Goal: Information Seeking & Learning: Learn about a topic

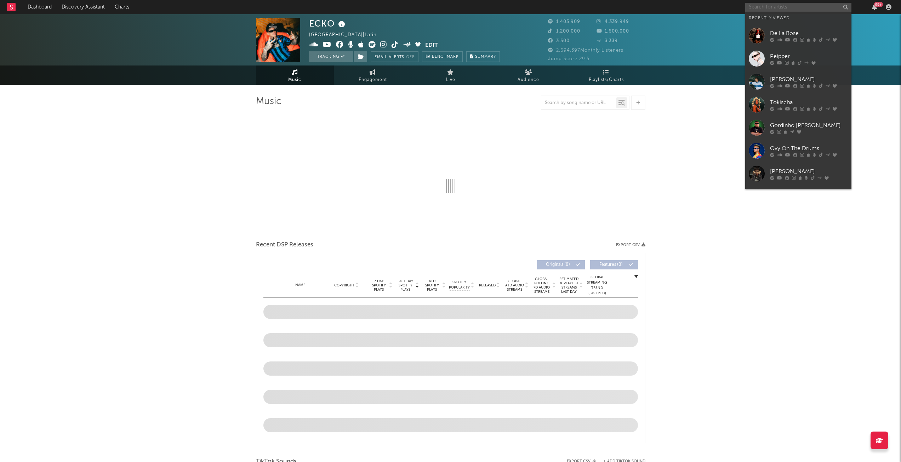
click at [795, 10] on input "text" at bounding box center [798, 7] width 106 height 9
select select "6m"
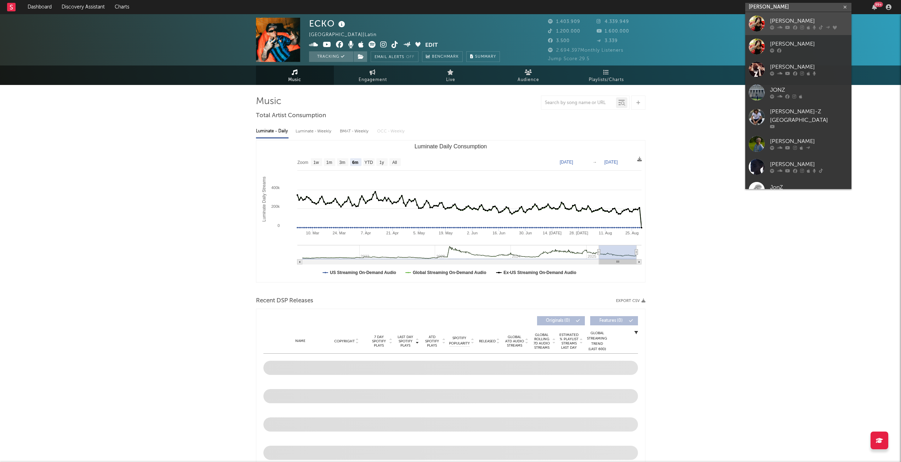
type input "[PERSON_NAME]"
click at [784, 19] on div "[PERSON_NAME]" at bounding box center [809, 21] width 78 height 8
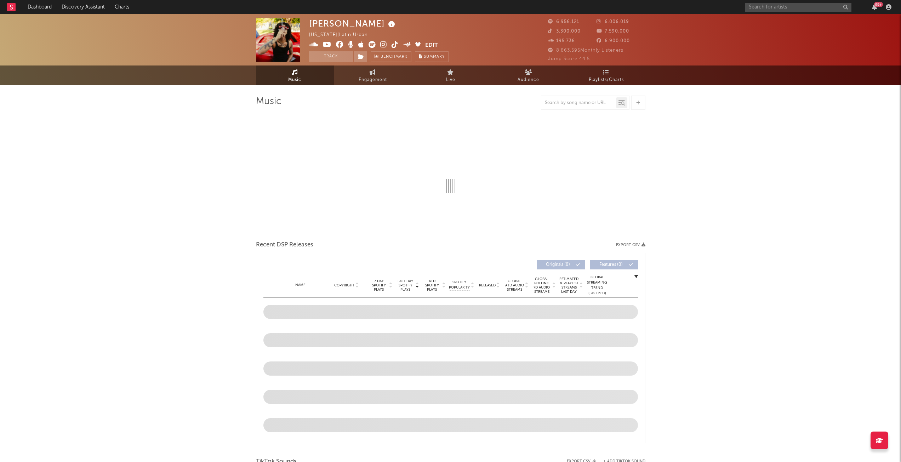
select select "6m"
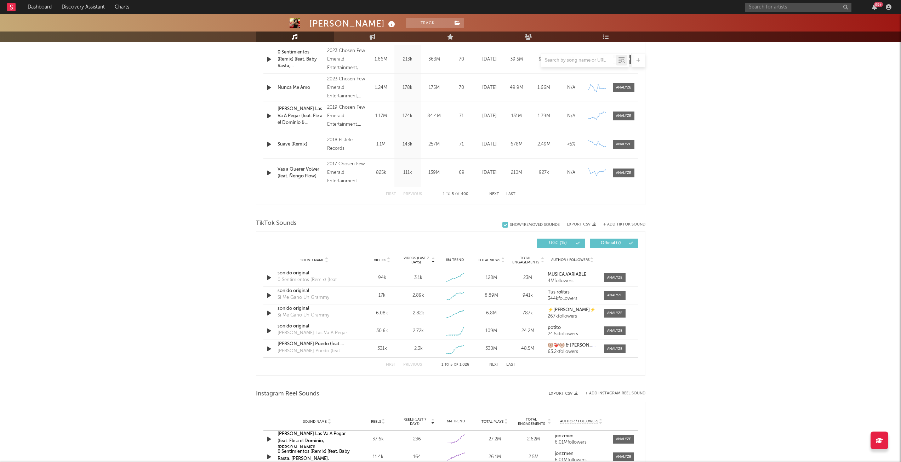
scroll to position [318, 0]
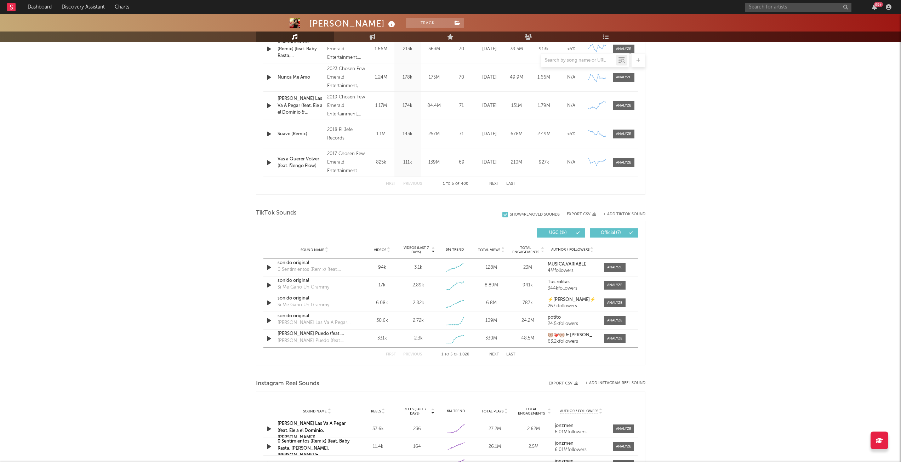
click at [496, 355] on button "Next" at bounding box center [494, 354] width 10 height 4
click at [495, 354] on button "Next" at bounding box center [494, 354] width 10 height 4
click at [289, 300] on div "sonido original" at bounding box center [314, 298] width 74 height 7
click at [615, 305] on div at bounding box center [614, 302] width 15 height 5
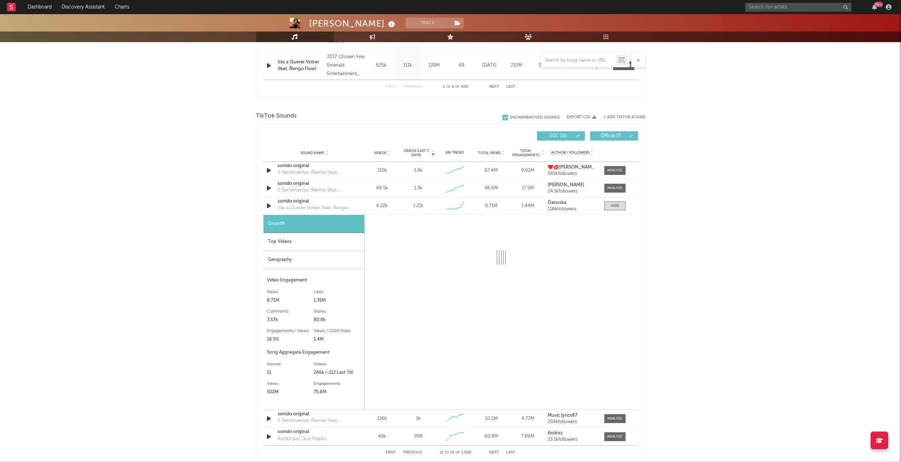
scroll to position [425, 0]
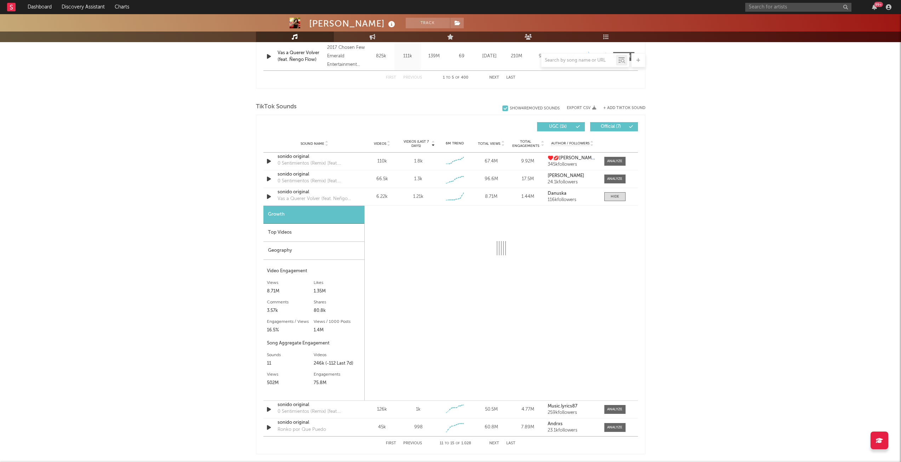
click at [296, 236] on div "Top Videos" at bounding box center [313, 233] width 101 height 18
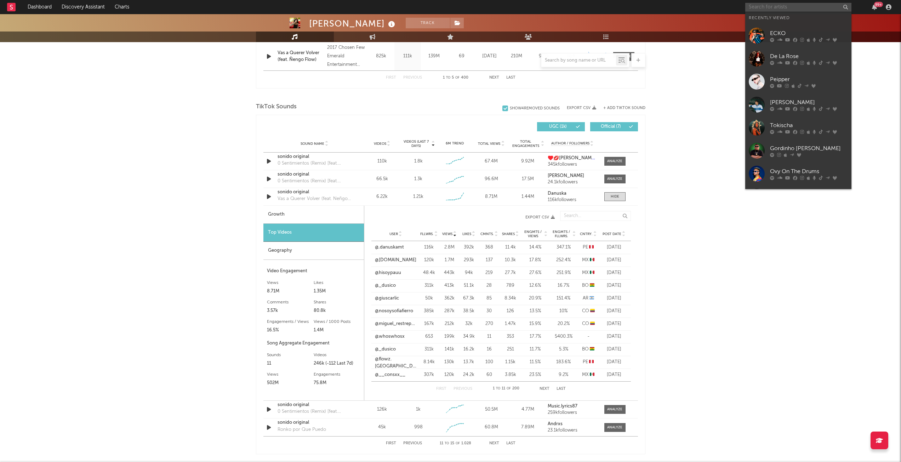
click at [760, 6] on input "text" at bounding box center [798, 7] width 106 height 9
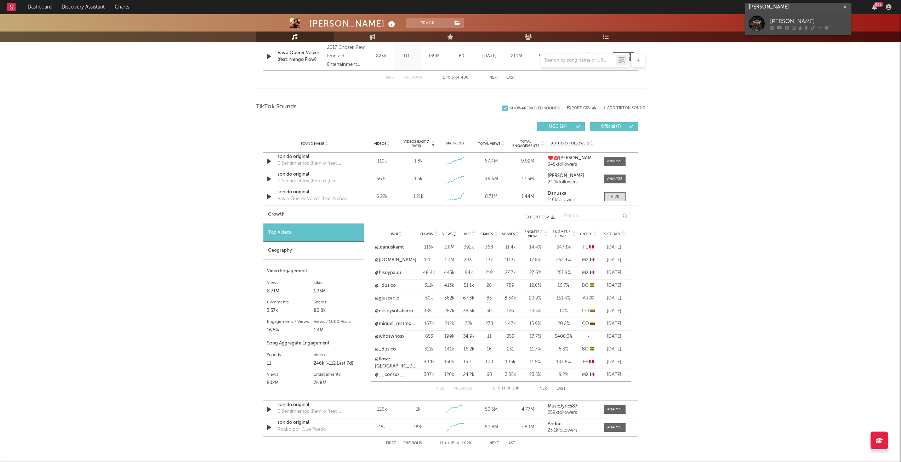
type input "[PERSON_NAME]"
click at [811, 26] on icon at bounding box center [812, 27] width 4 height 4
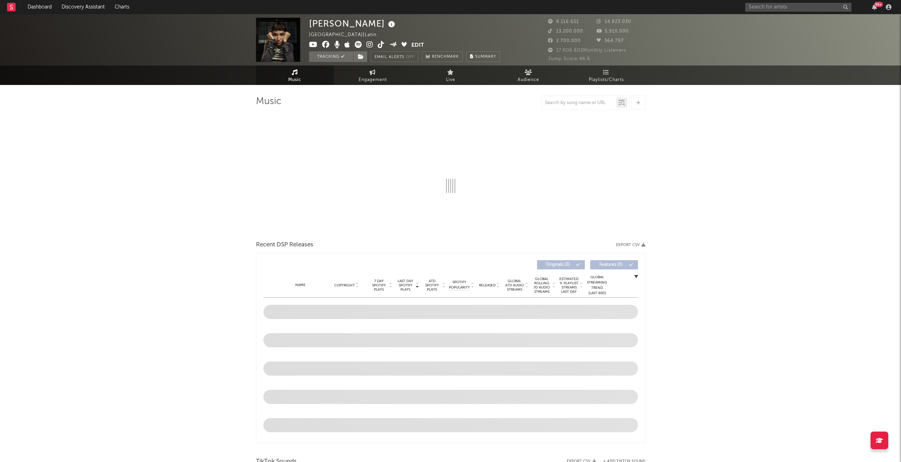
select select "6m"
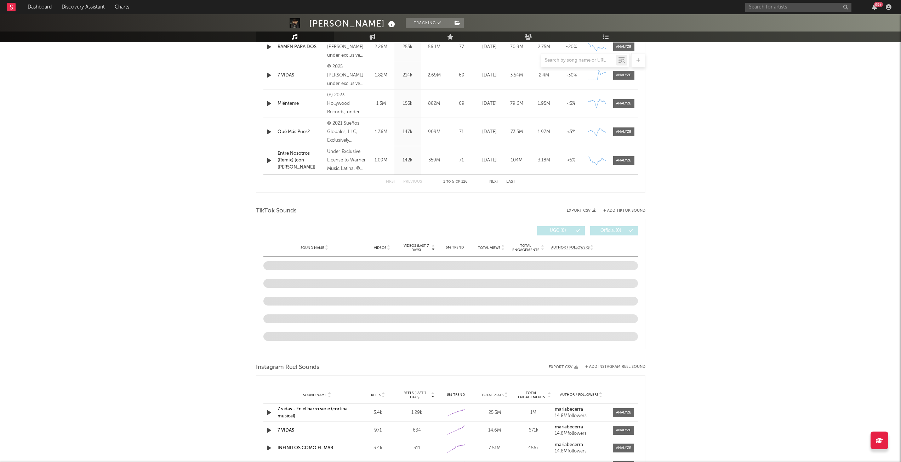
scroll to position [318, 0]
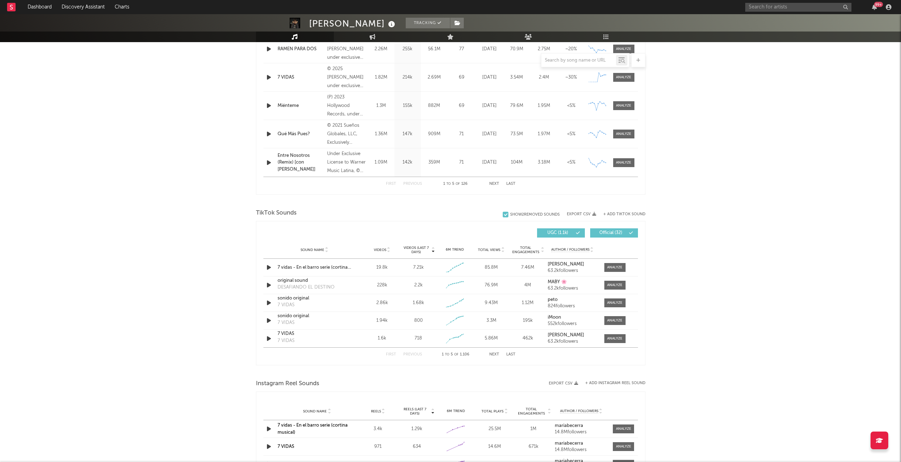
click at [490, 353] on button "Next" at bounding box center [494, 354] width 10 height 4
click at [613, 305] on div at bounding box center [614, 302] width 15 height 5
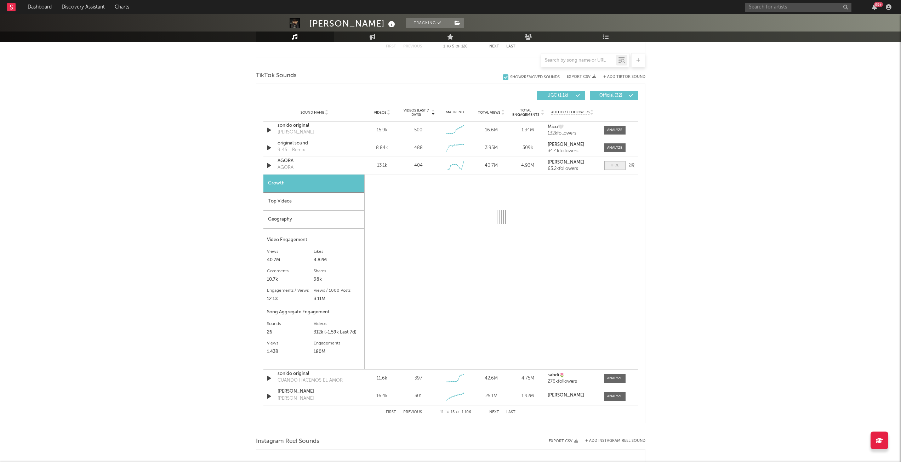
scroll to position [460, 0]
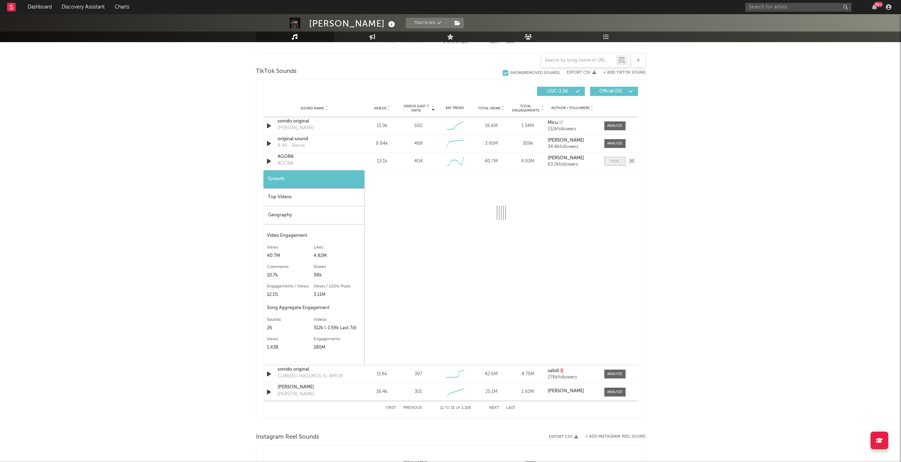
select select "6m"
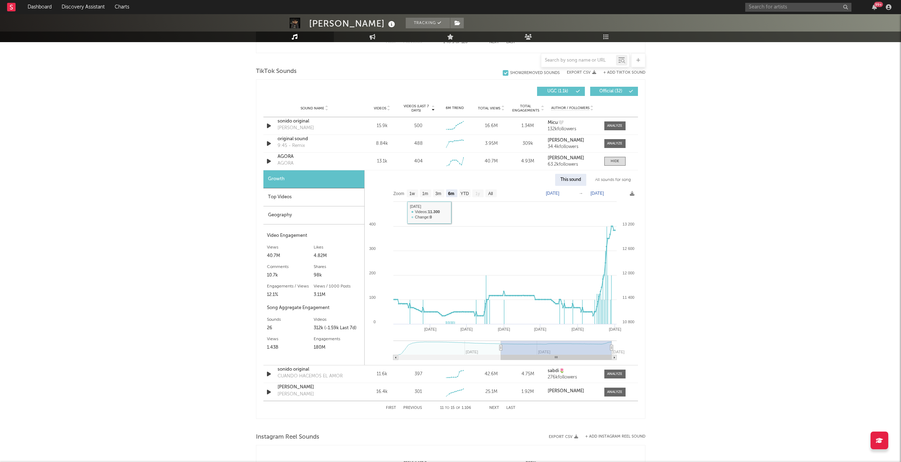
click at [274, 196] on div "Top Videos" at bounding box center [313, 197] width 101 height 18
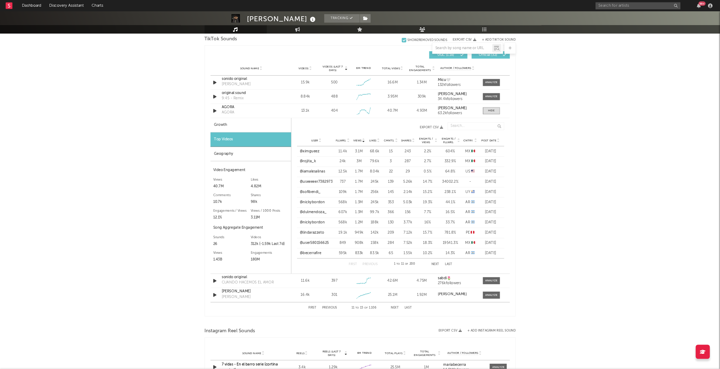
scroll to position [495, 0]
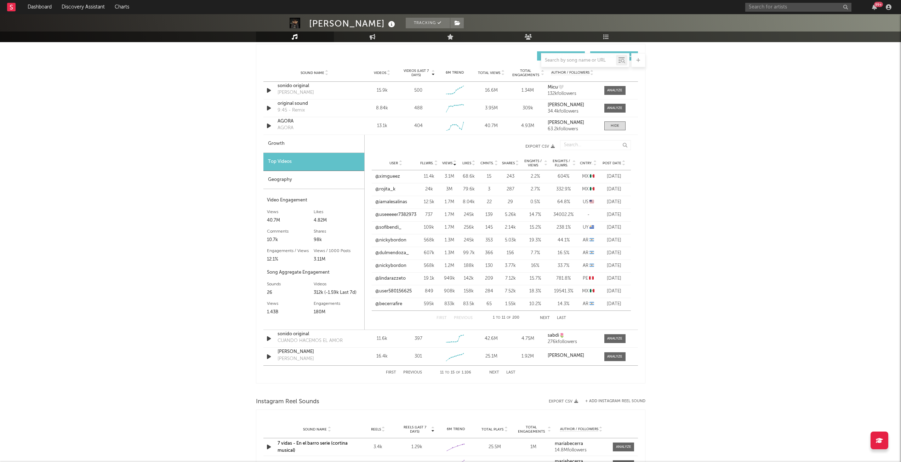
click at [544, 319] on button "Next" at bounding box center [545, 318] width 10 height 4
click at [544, 319] on button "Next" at bounding box center [544, 318] width 10 height 4
click at [540, 319] on button "Next" at bounding box center [544, 318] width 10 height 4
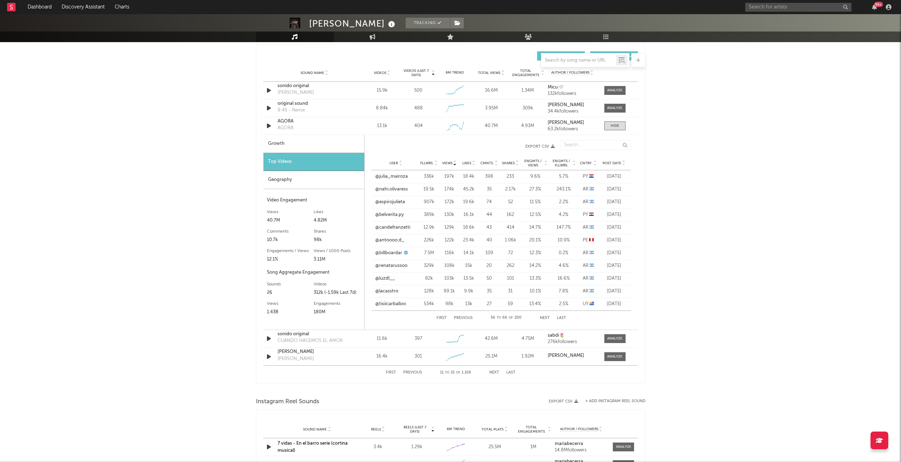
click at [540, 319] on button "Next" at bounding box center [545, 318] width 10 height 4
drag, startPoint x: 882, startPoint y: 1, endPoint x: 579, endPoint y: 161, distance: 342.5
click at [579, 161] on div "[PERSON_NAME] Tracking [GEOGRAPHIC_DATA] | Latin Edit Tracking Email Alerts Off…" at bounding box center [450, 151] width 901 height 1264
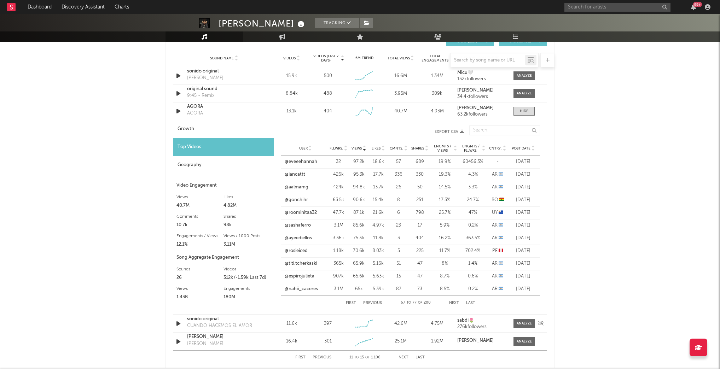
scroll to position [524, 0]
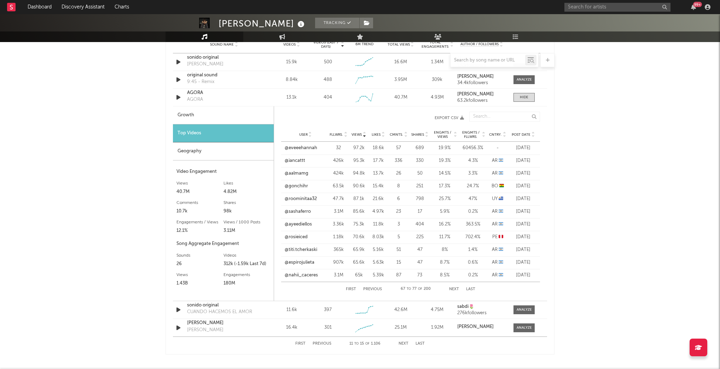
click at [457, 289] on button "Next" at bounding box center [454, 290] width 10 height 4
click at [453, 285] on div "First Previous 78 to 88 of 200 Next Last" at bounding box center [411, 289] width 130 height 14
click at [453, 289] on button "Next" at bounding box center [454, 290] width 10 height 4
click at [457, 289] on button "Next" at bounding box center [454, 290] width 10 height 4
click at [455, 288] on button "Next" at bounding box center [454, 290] width 10 height 4
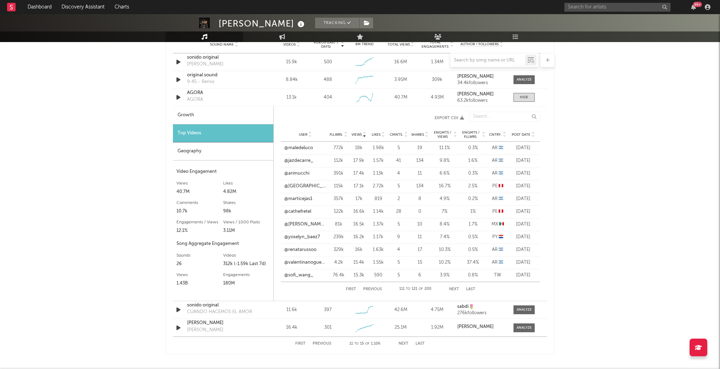
click at [455, 288] on button "Next" at bounding box center [454, 290] width 10 height 4
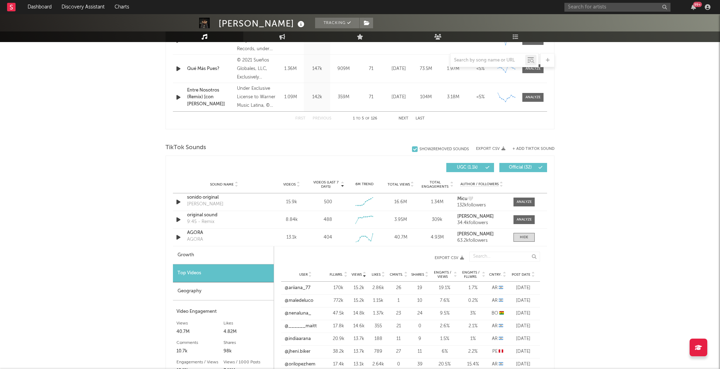
scroll to position [382, 0]
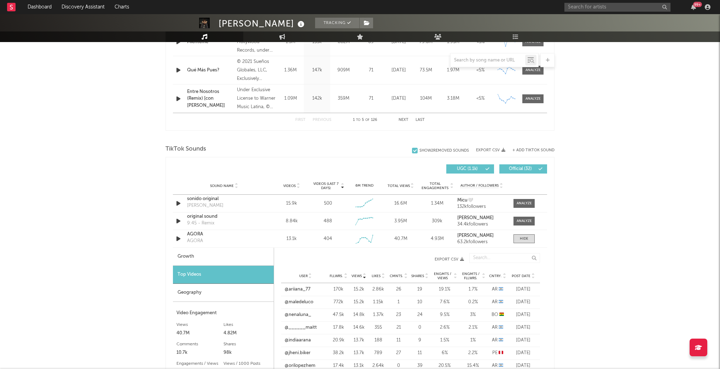
click at [624, 0] on div "99 +" at bounding box center [639, 7] width 149 height 14
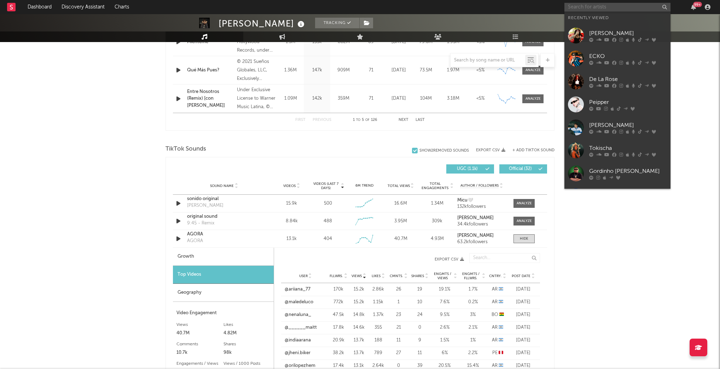
click at [626, 6] on input "text" at bounding box center [618, 7] width 106 height 9
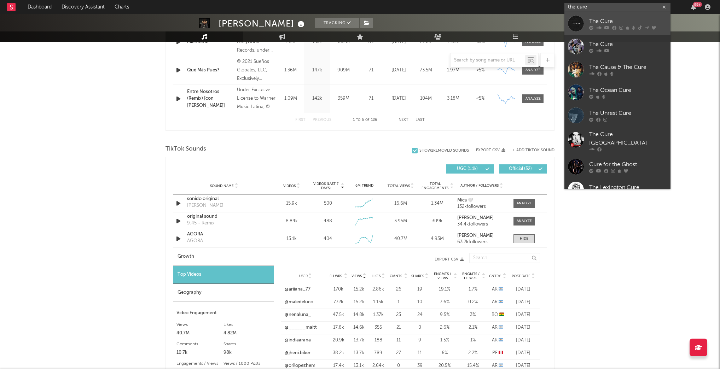
type input "the cure"
click at [627, 24] on div "The Cure" at bounding box center [629, 21] width 78 height 8
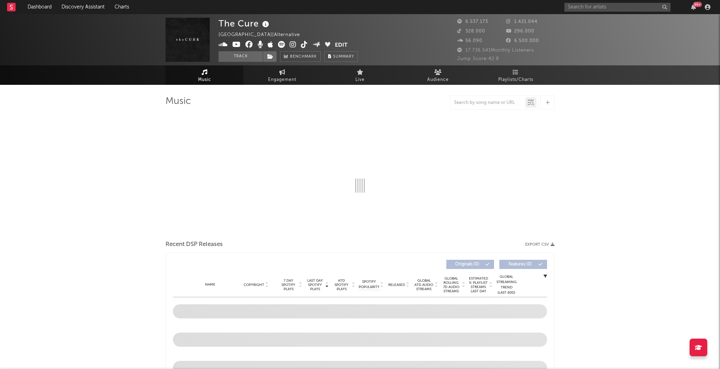
select select "6m"
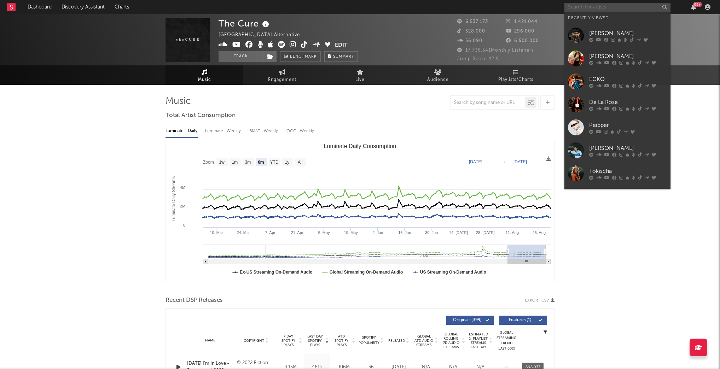
click at [589, 6] on input "text" at bounding box center [618, 7] width 106 height 9
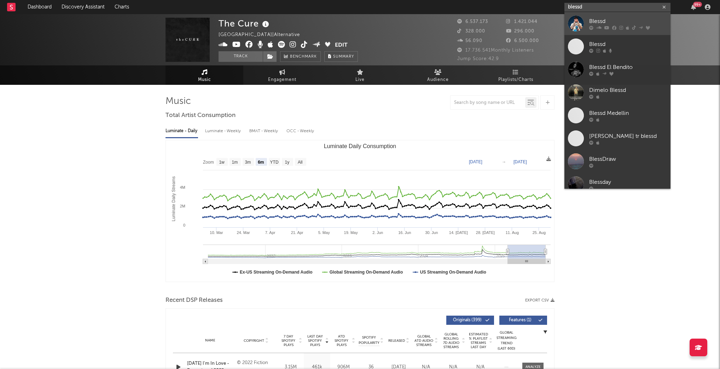
type input "blessd"
click at [623, 20] on div "Blessd" at bounding box center [629, 21] width 78 height 8
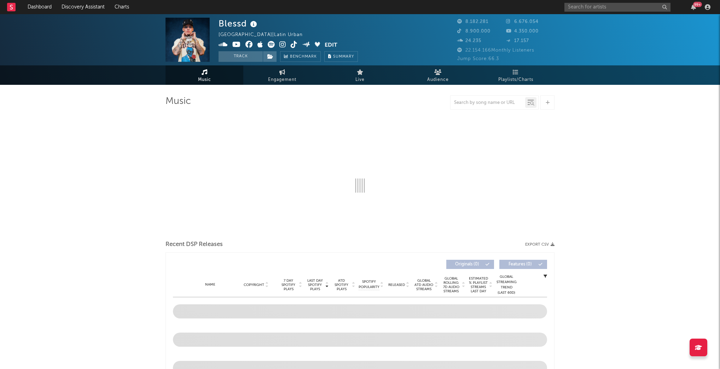
select select "6m"
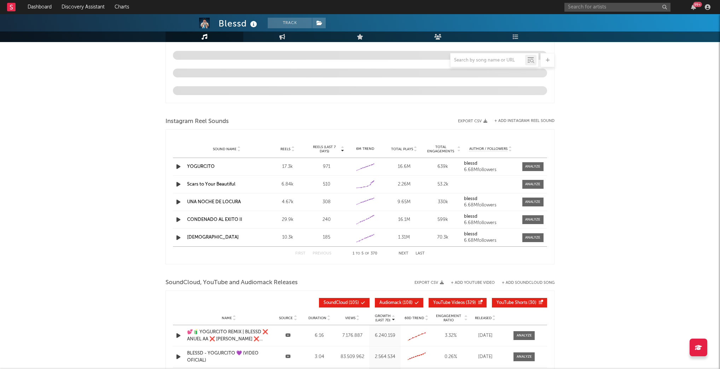
scroll to position [580, 0]
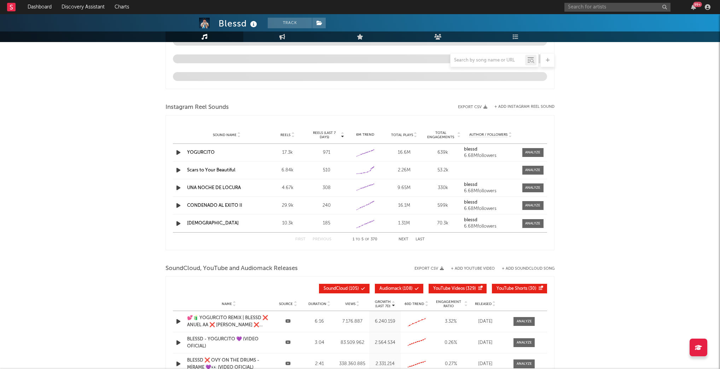
click at [404, 239] on button "Next" at bounding box center [404, 240] width 10 height 4
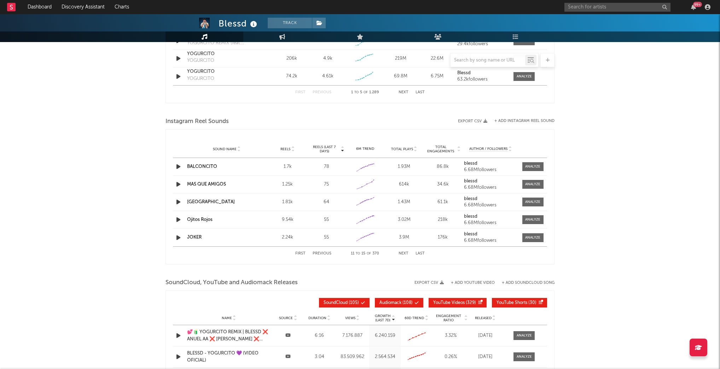
click at [404, 239] on div "3.9M" at bounding box center [404, 237] width 35 height 7
click at [402, 252] on button "Next" at bounding box center [404, 254] width 10 height 4
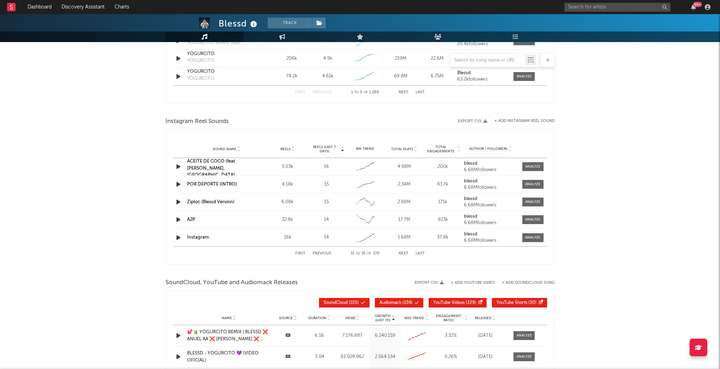
click at [402, 252] on button "Next" at bounding box center [404, 254] width 10 height 4
click at [302, 252] on button "First" at bounding box center [300, 254] width 10 height 4
click at [534, 167] on div at bounding box center [532, 166] width 15 height 5
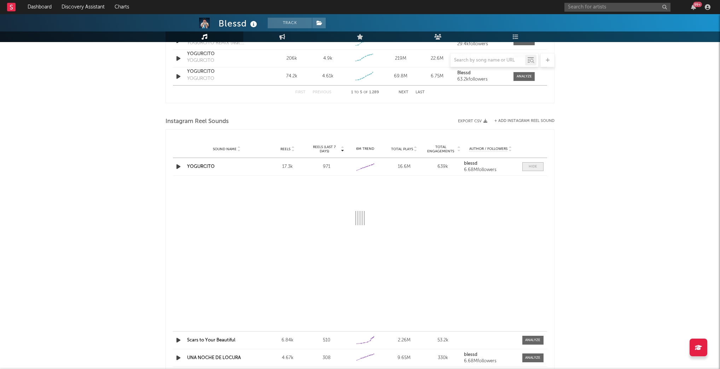
select select "6m"
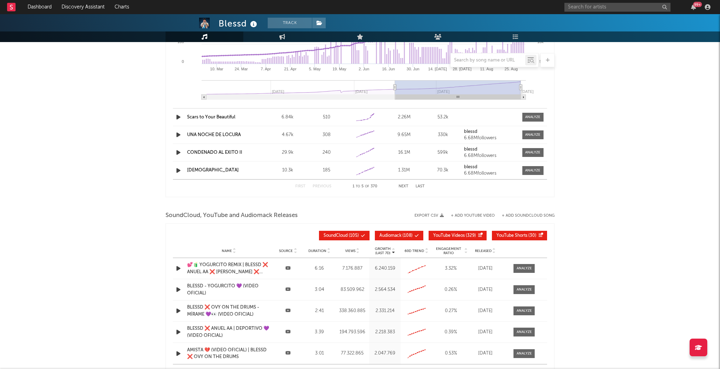
scroll to position [778, 0]
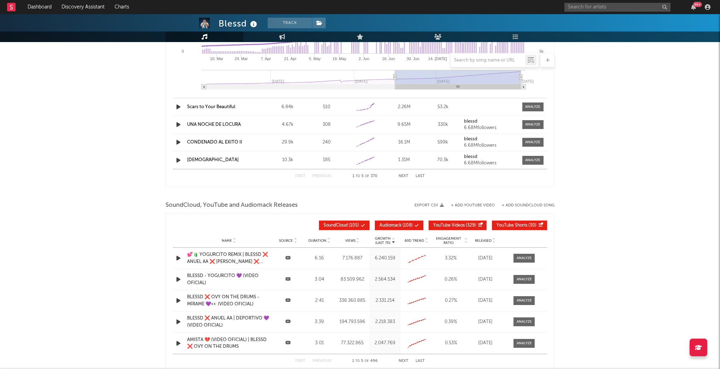
click at [403, 172] on div "First Previous 1 to 5 of 370 Next Last" at bounding box center [360, 176] width 130 height 14
click at [404, 175] on button "Next" at bounding box center [404, 176] width 10 height 4
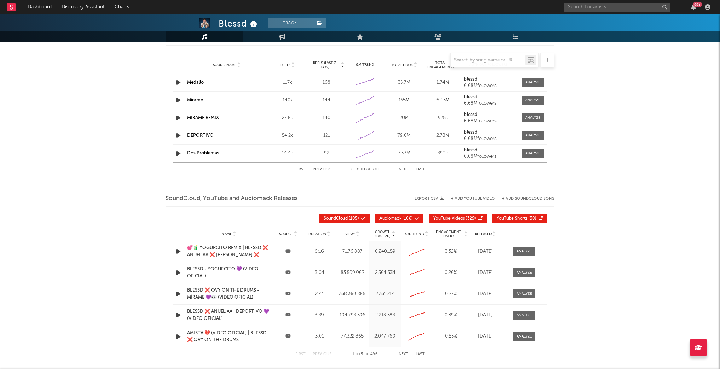
scroll to position [600, 0]
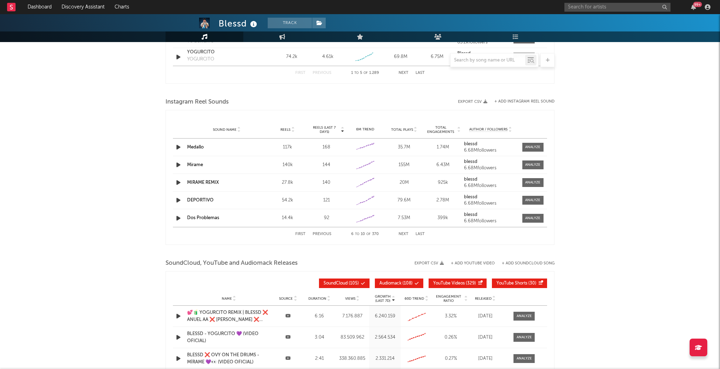
click at [406, 233] on button "Next" at bounding box center [404, 234] width 10 height 4
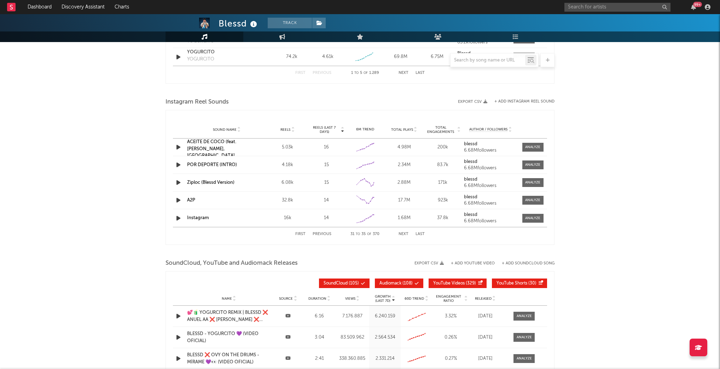
click at [406, 233] on button "Next" at bounding box center [404, 234] width 10 height 4
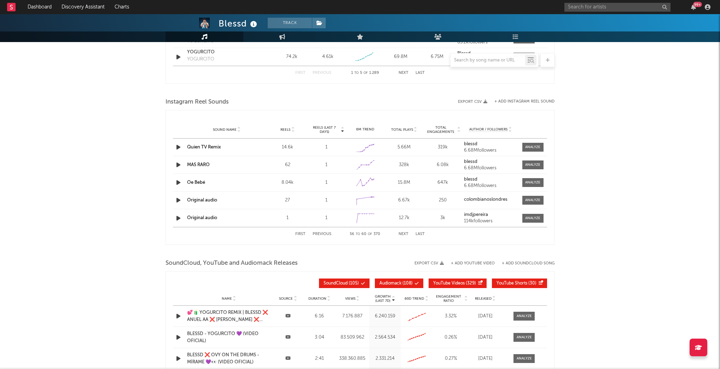
click at [406, 233] on button "Next" at bounding box center [404, 234] width 10 height 4
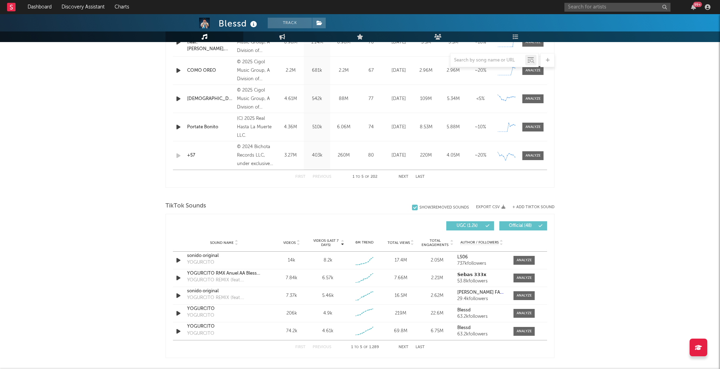
scroll to position [317, 0]
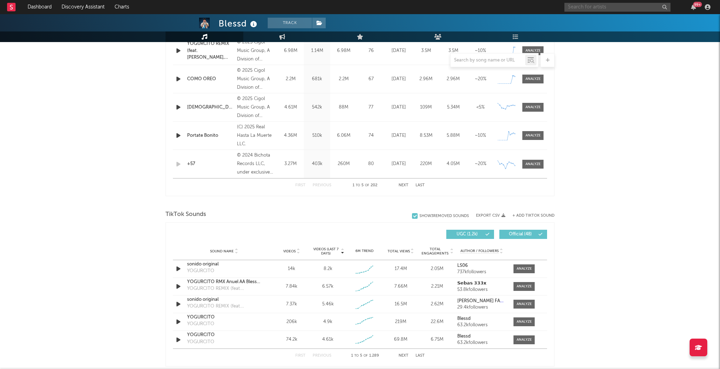
click at [584, 7] on input "text" at bounding box center [618, 7] width 106 height 9
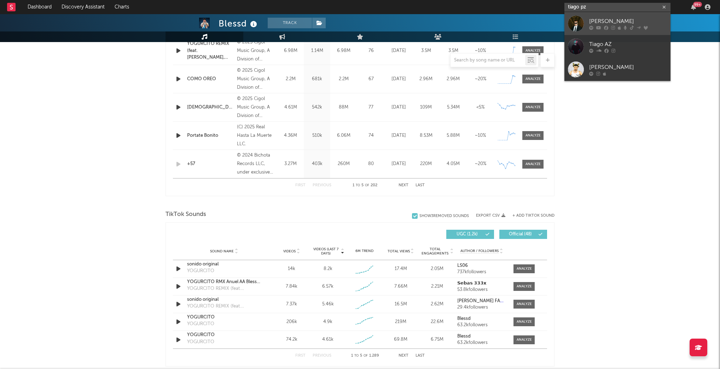
type input "tiago pz"
drag, startPoint x: 600, startPoint y: 26, endPoint x: 569, endPoint y: 1, distance: 39.3
click at [600, 26] on icon at bounding box center [599, 27] width 5 height 4
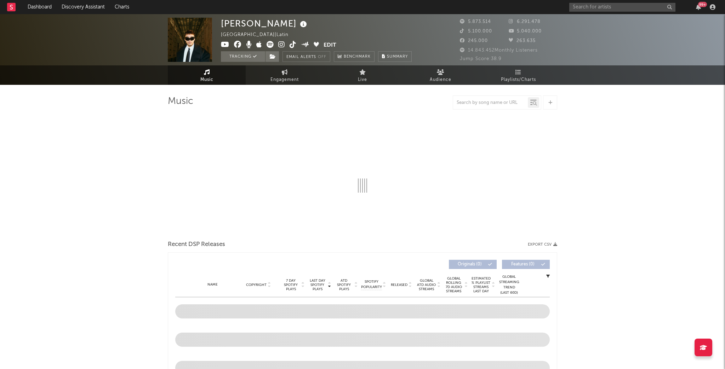
select select "6m"
